Goal: Task Accomplishment & Management: Manage account settings

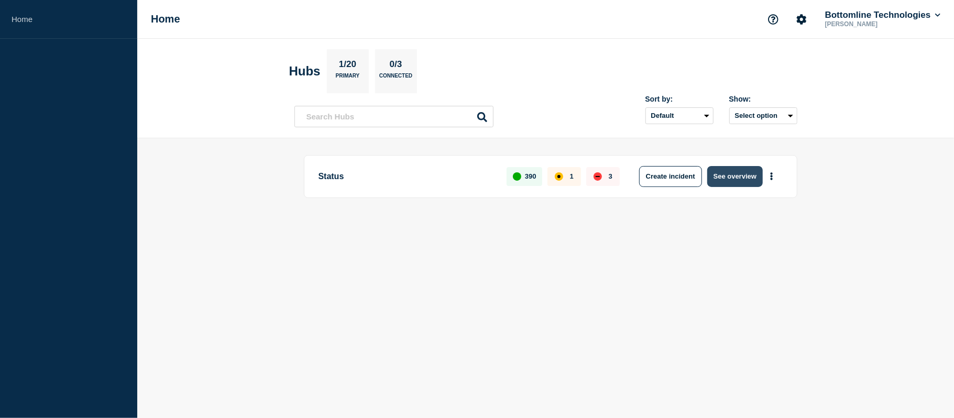
click at [716, 180] on button "See overview" at bounding box center [736, 176] width 56 height 21
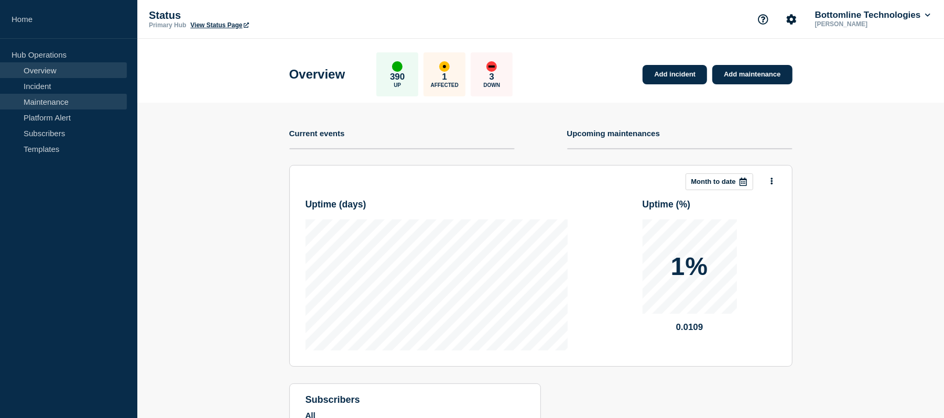
click at [70, 101] on link "Maintenance" at bounding box center [63, 102] width 127 height 16
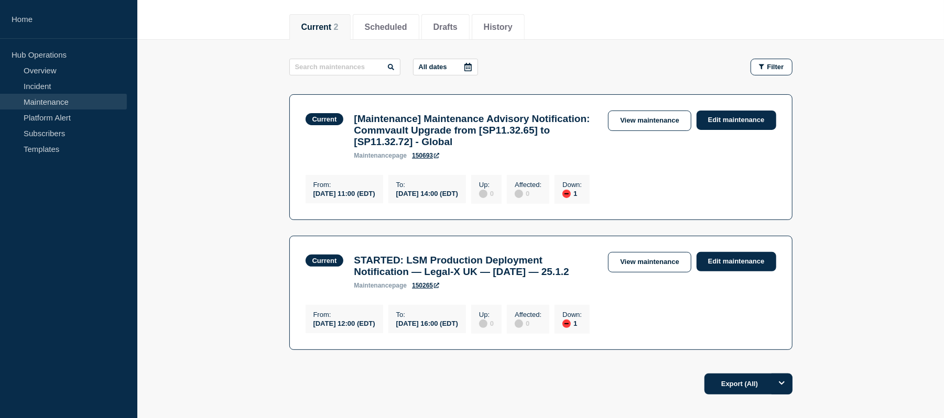
scroll to position [135, 0]
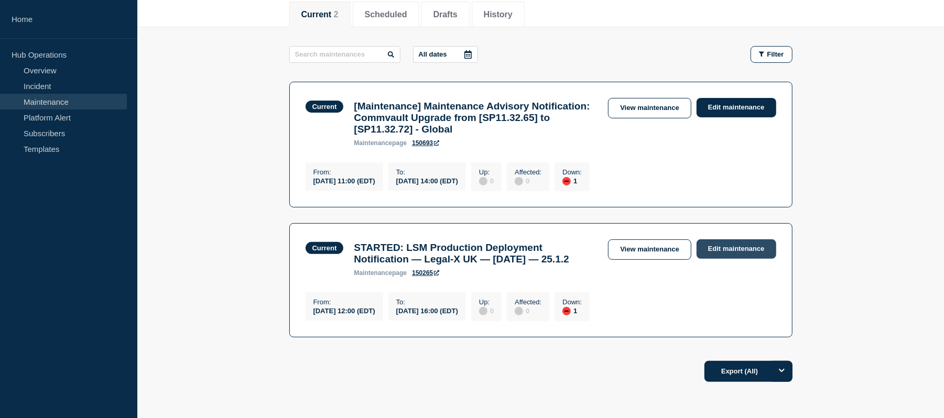
click at [709, 258] on link "Edit maintenance" at bounding box center [737, 249] width 80 height 19
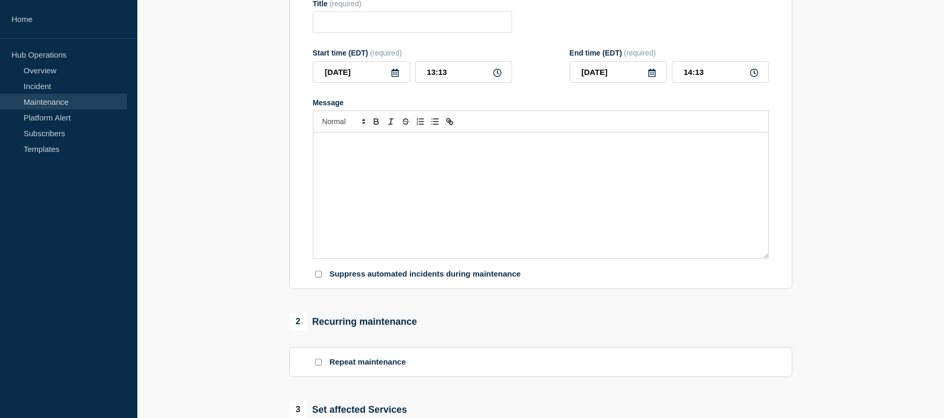
type input "STARTED: LSM Production Deployment Notification — Legal-X UK — [DATE] — 25.1.2"
type input "12:00"
type input "16:00"
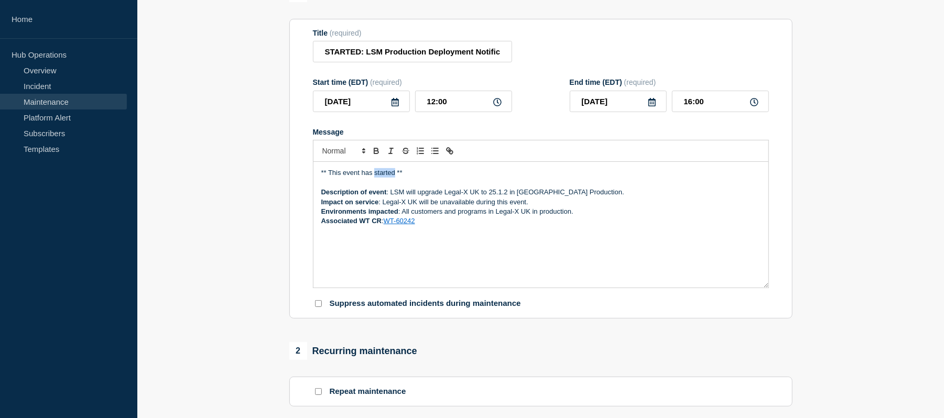
drag, startPoint x: 395, startPoint y: 183, endPoint x: 374, endPoint y: 185, distance: 21.5
click at [374, 178] on p "** This event has started **" at bounding box center [540, 172] width 439 height 9
click at [458, 216] on p "Environments impacted : All customers and programs in Legal-X UK in production." at bounding box center [540, 211] width 439 height 9
drag, startPoint x: 360, startPoint y: 62, endPoint x: 323, endPoint y: 64, distance: 36.7
click at [323, 62] on input "STARTED: LSM Production Deployment Notification — Legal-X UK — [DATE] — 25.1.2" at bounding box center [412, 51] width 199 height 21
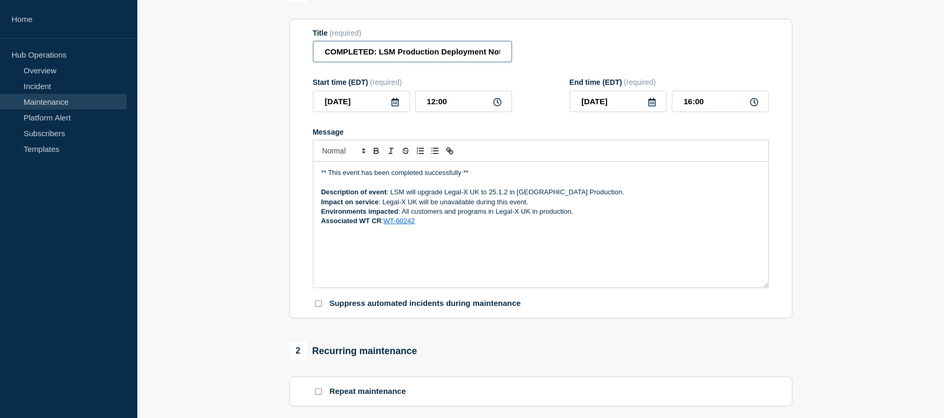
type input "COMPLETED: LSM Production Deployment Notification — Legal-X UK — [DATE] — 25.1.2"
click at [581, 216] on p "Environments impacted : All customers and programs in Legal-X UK in production." at bounding box center [540, 211] width 439 height 9
drag, startPoint x: 462, startPoint y: 183, endPoint x: 340, endPoint y: 175, distance: 122.9
click at [340, 175] on div "** This event has been completed successfully ** Description of event : LSM wil…" at bounding box center [540, 225] width 455 height 126
